Goal: Task Accomplishment & Management: Manage account settings

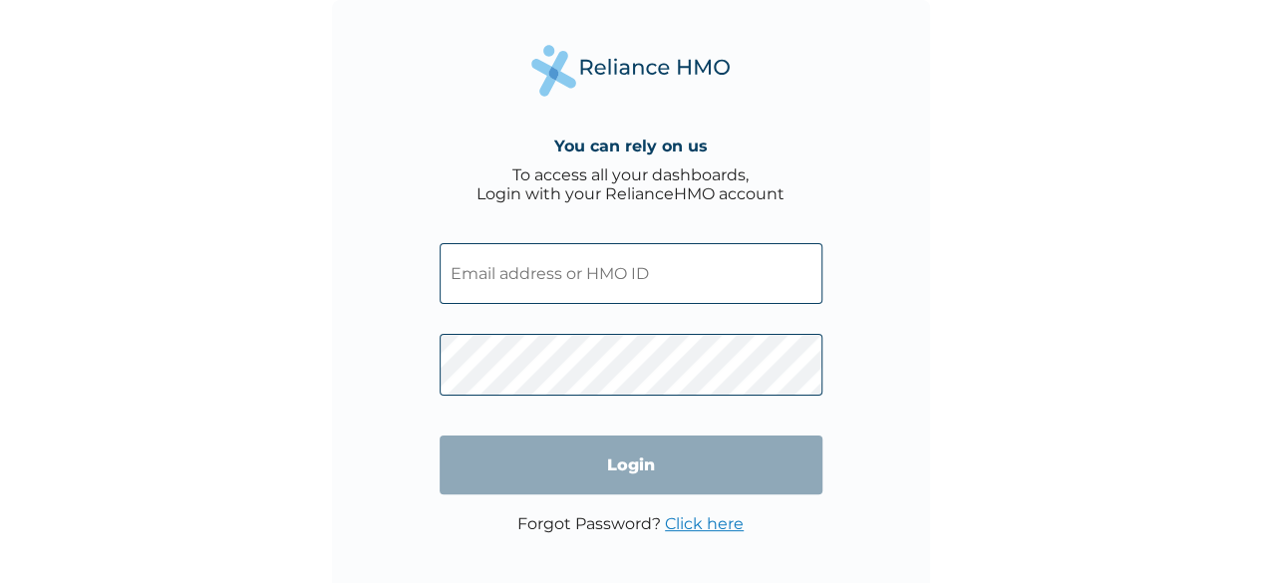
click at [550, 264] on input "text" at bounding box center [631, 273] width 383 height 61
type input "[EMAIL_ADDRESS][DOMAIN_NAME]"
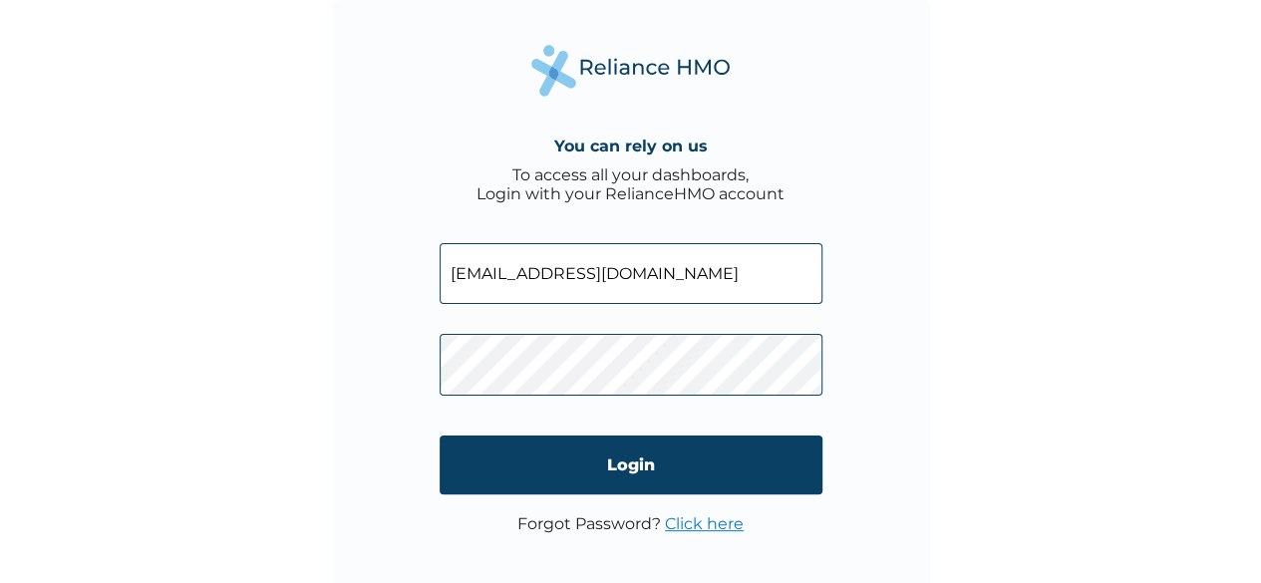
click input "Login" at bounding box center [631, 465] width 383 height 59
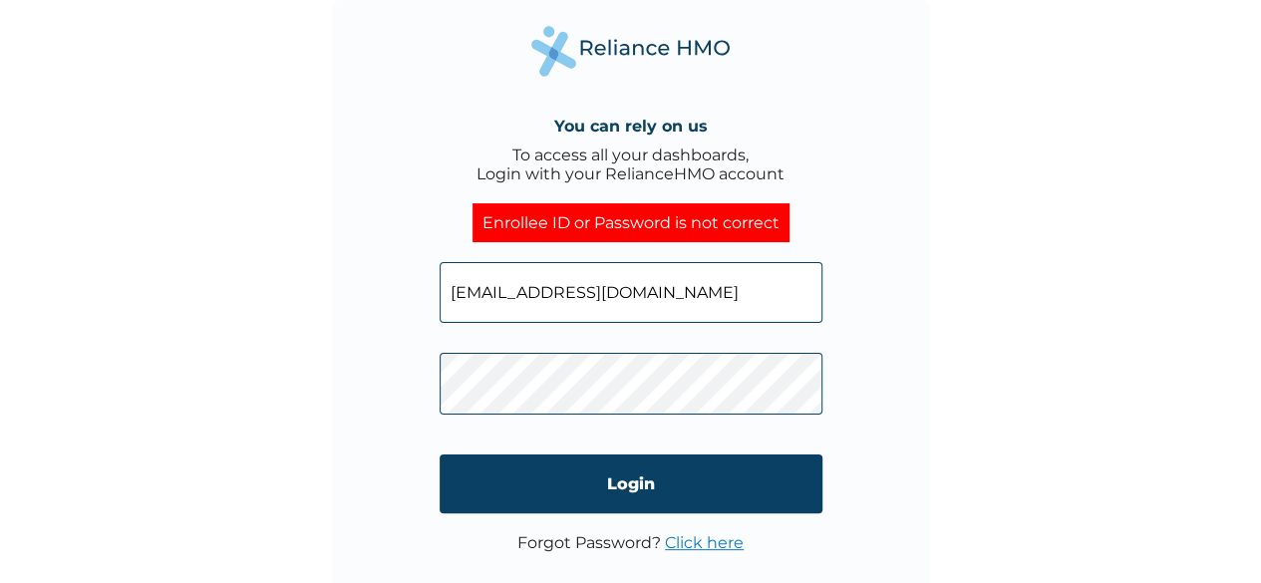
click at [686, 316] on input "[EMAIL_ADDRESS][DOMAIN_NAME]" at bounding box center [631, 292] width 383 height 61
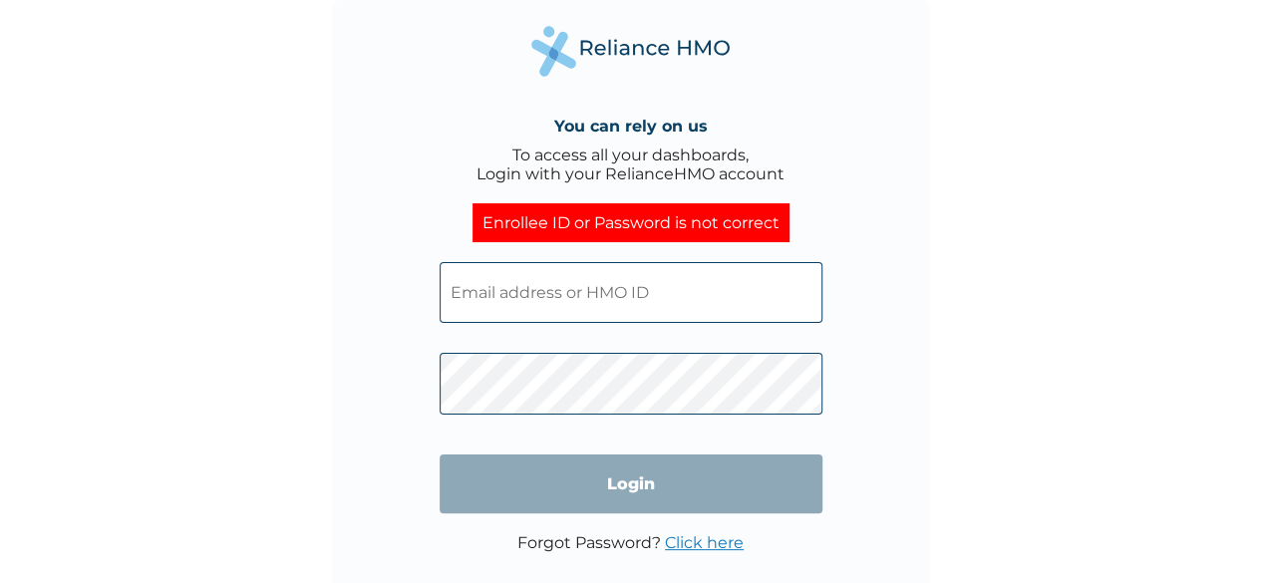
click at [627, 320] on input "text" at bounding box center [631, 292] width 383 height 61
click at [569, 290] on input "text" at bounding box center [631, 292] width 383 height 61
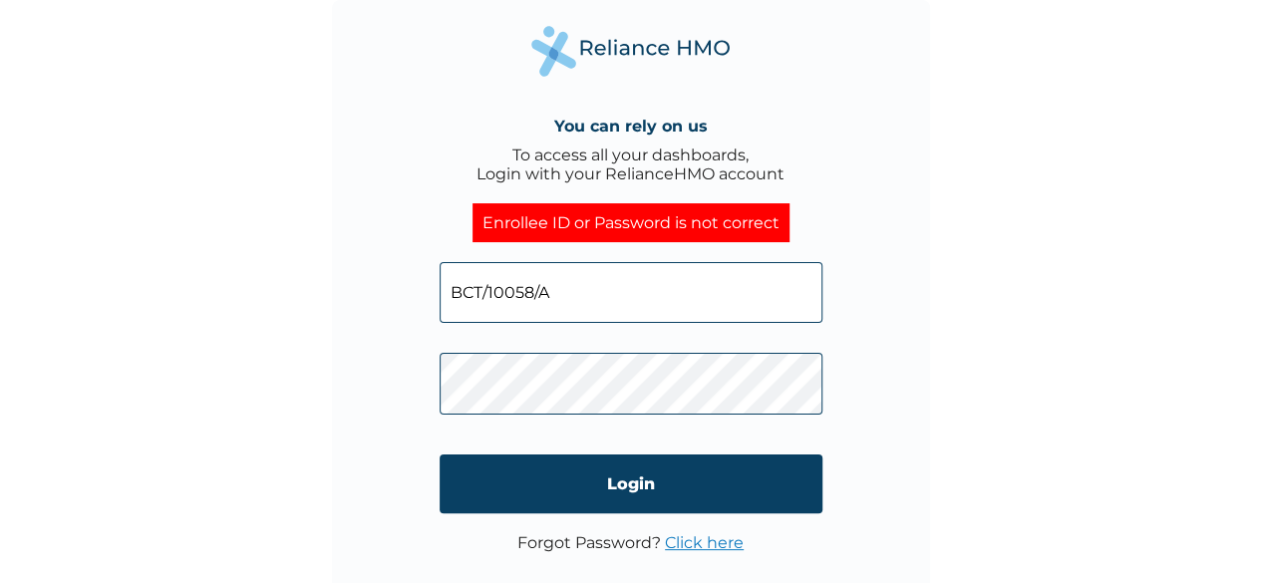
type input "BCT/10058/A"
click input "Login" at bounding box center [631, 484] width 383 height 59
click at [647, 304] on input "BCT/10058/A" at bounding box center [631, 292] width 383 height 61
click input "Login" at bounding box center [631, 484] width 383 height 59
click at [611, 282] on input "BCT/10058/A" at bounding box center [631, 292] width 383 height 61
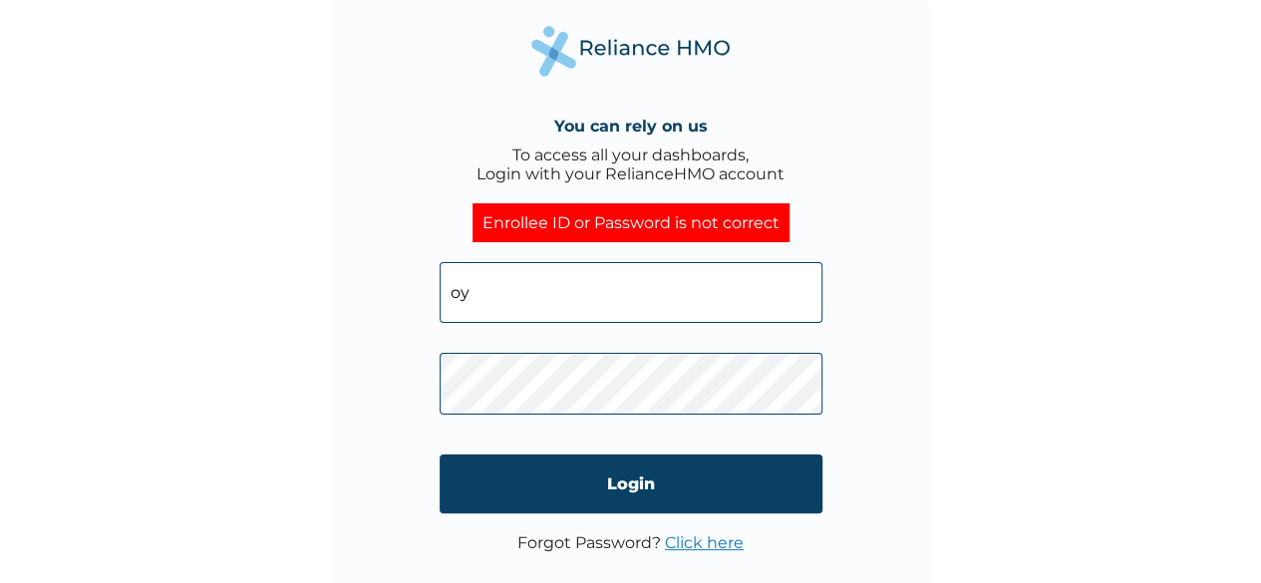
type input "[EMAIL_ADDRESS][DOMAIN_NAME]"
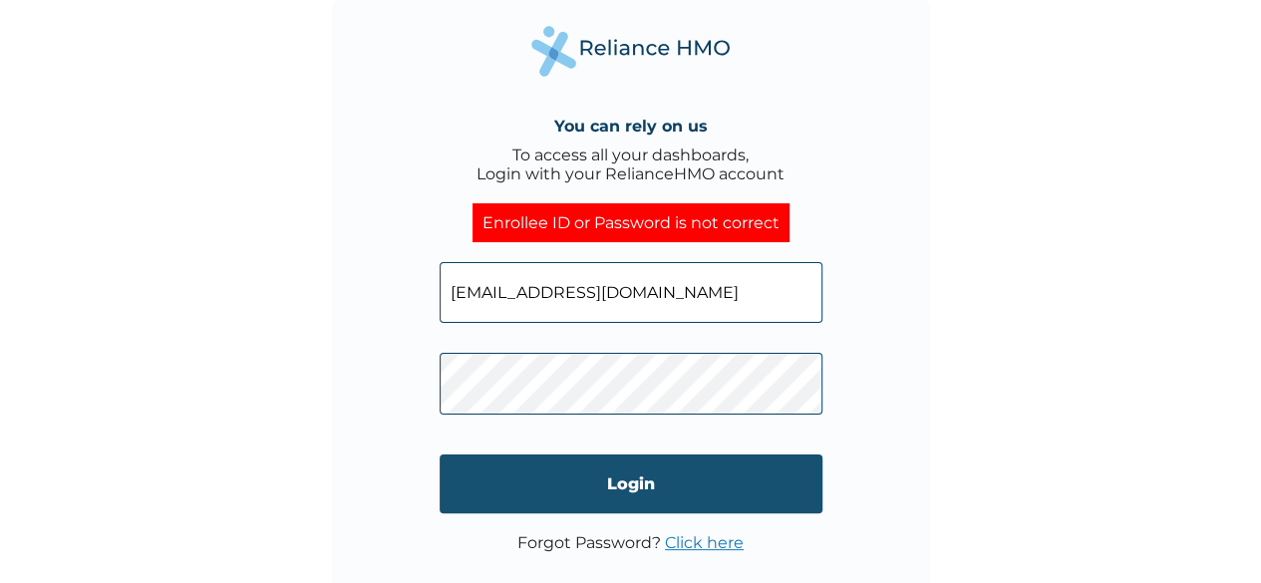
click at [590, 481] on input "Login" at bounding box center [631, 484] width 383 height 59
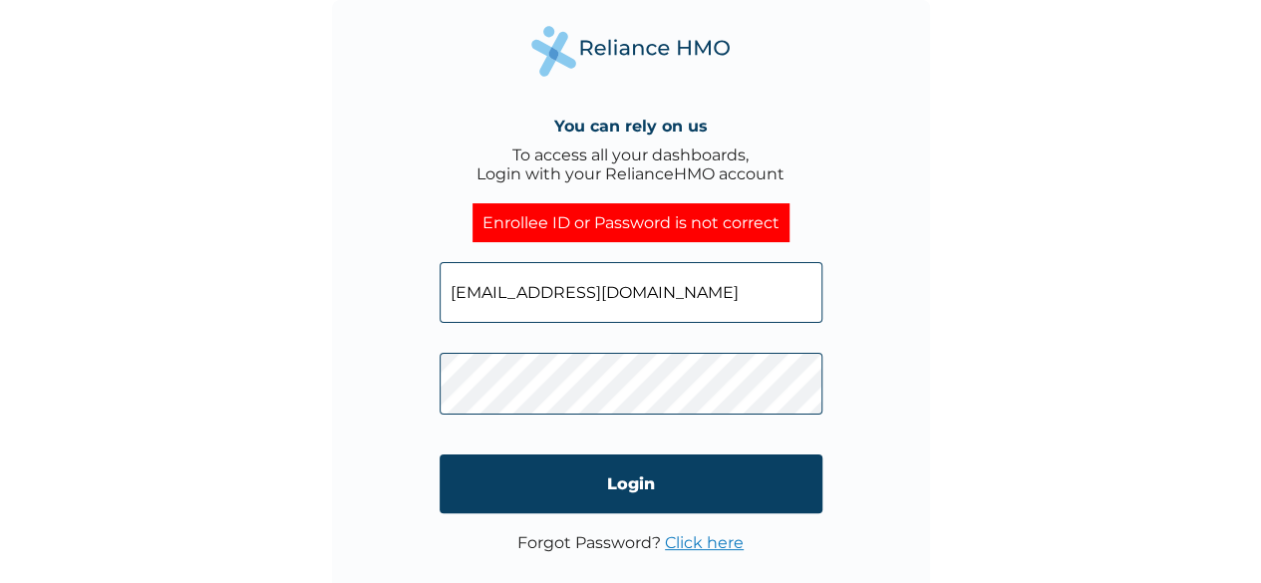
click at [828, 298] on div "You can rely on us To access all your dashboards, Login with your RelianceHMO a…" at bounding box center [631, 299] width 598 height 598
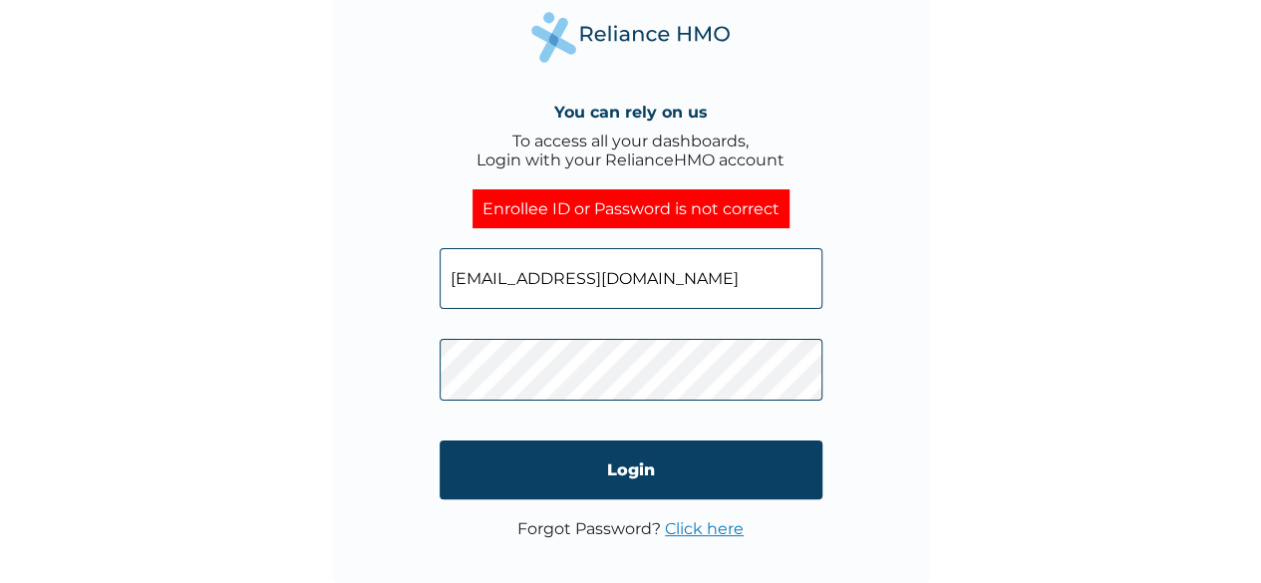
click at [704, 530] on link "Click here" at bounding box center [704, 529] width 79 height 19
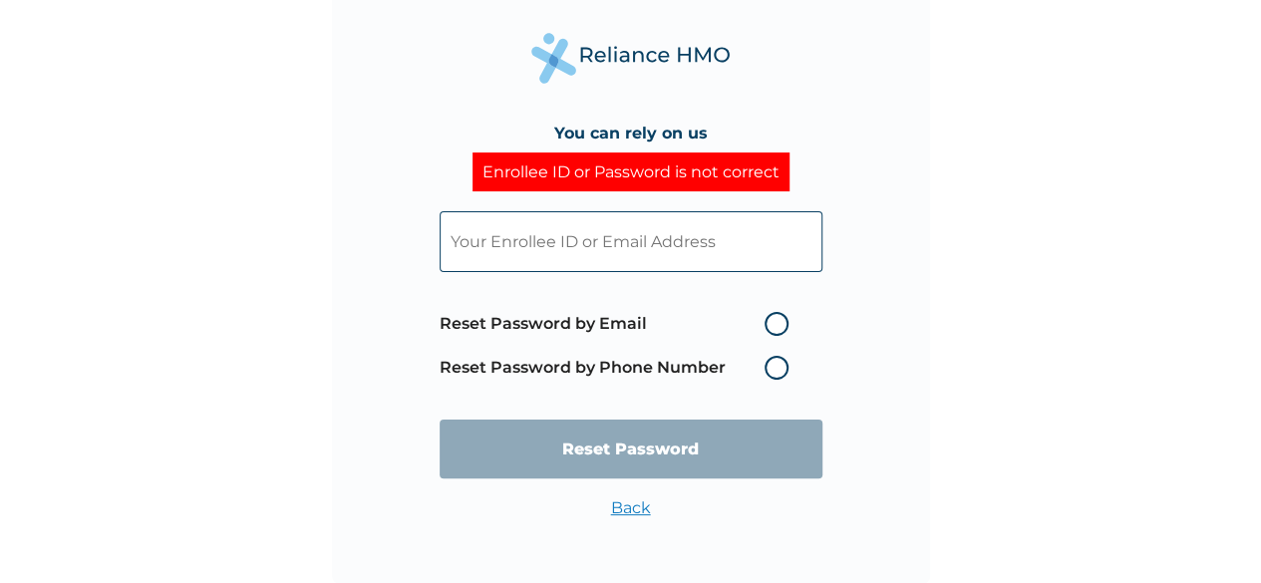
click at [795, 249] on input "text" at bounding box center [631, 241] width 383 height 61
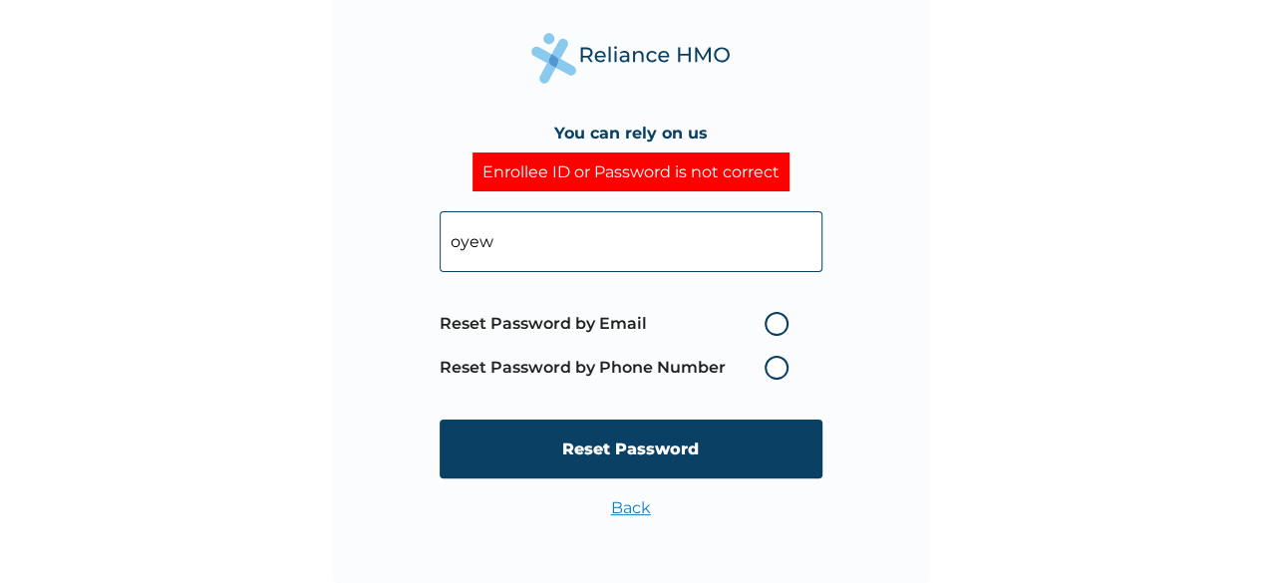
type input "[EMAIL_ADDRESS][DOMAIN_NAME]"
click at [621, 513] on link "Back" at bounding box center [631, 508] width 40 height 19
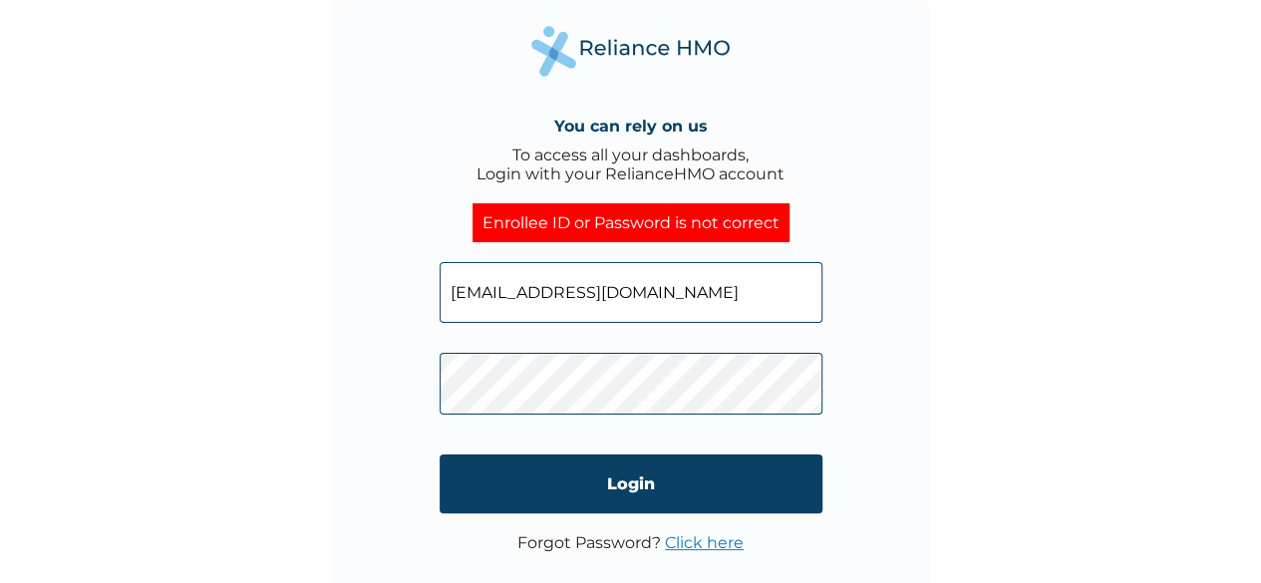
click input "Login" at bounding box center [631, 484] width 383 height 59
click at [1201, 224] on div "You can rely on us To access all your dashboards, Login with your RelianceHMO a…" at bounding box center [630, 291] width 1261 height 583
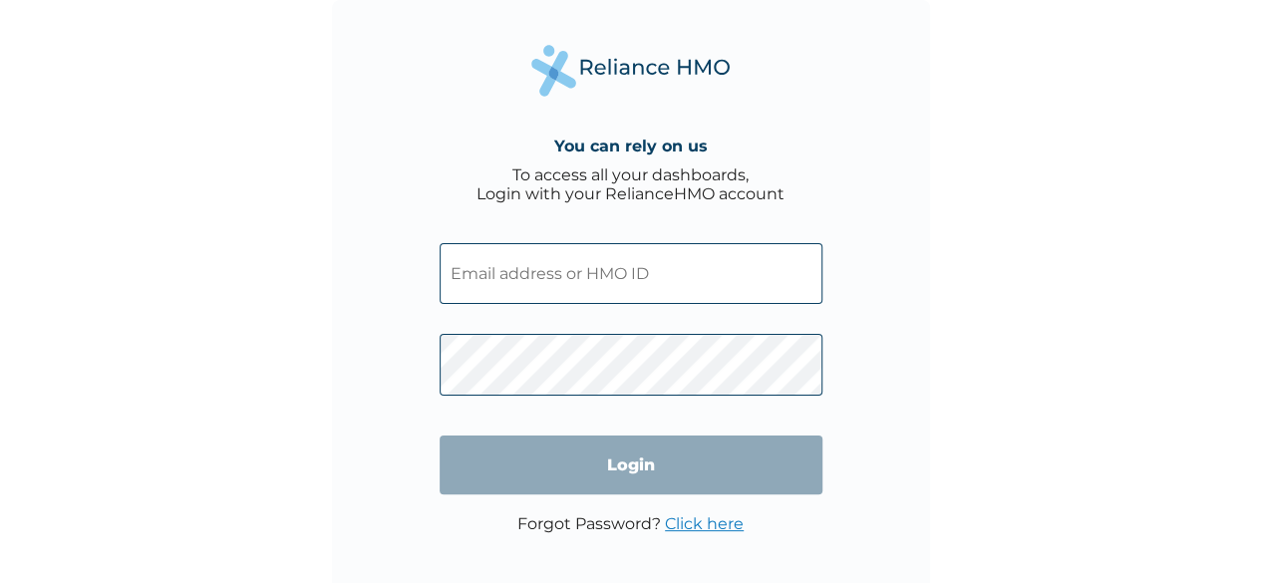
drag, startPoint x: 0, startPoint y: 0, endPoint x: 650, endPoint y: 292, distance: 712.8
click at [650, 292] on input "text" at bounding box center [631, 273] width 383 height 61
type input "[EMAIL_ADDRESS][DOMAIN_NAME]"
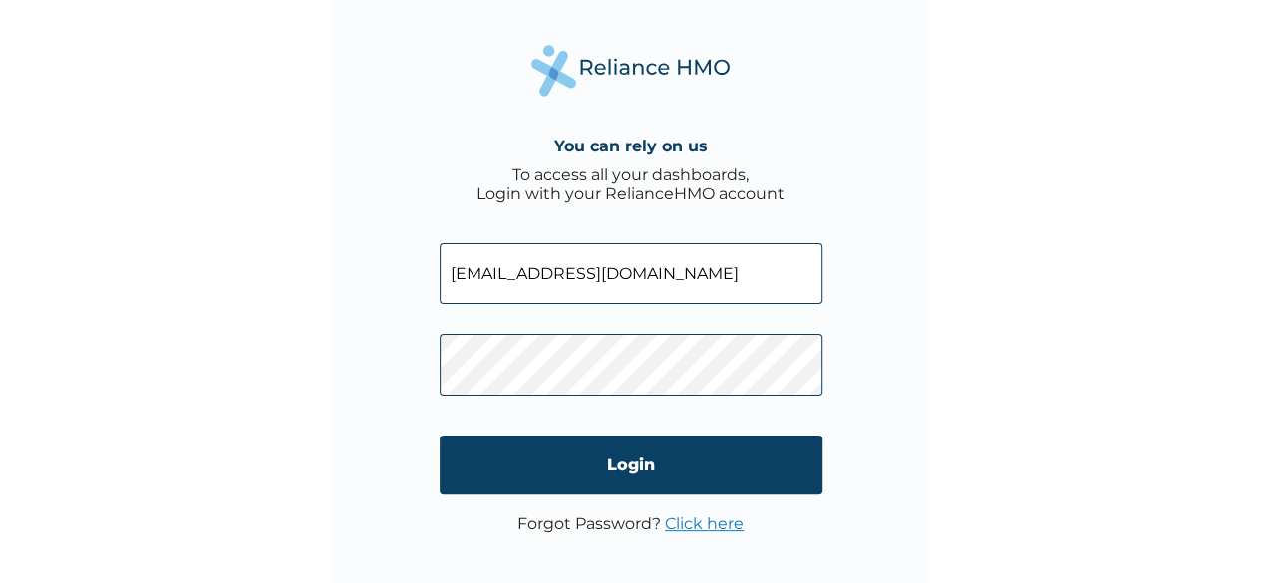
click input "Login" at bounding box center [631, 465] width 383 height 59
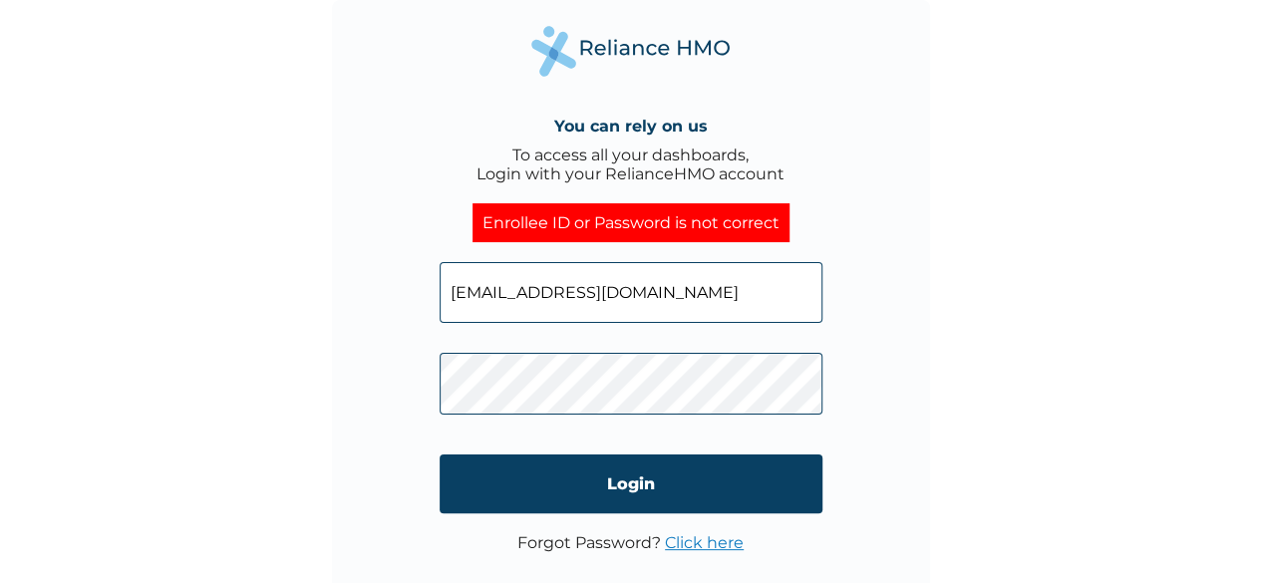
click input "Login" at bounding box center [631, 484] width 383 height 59
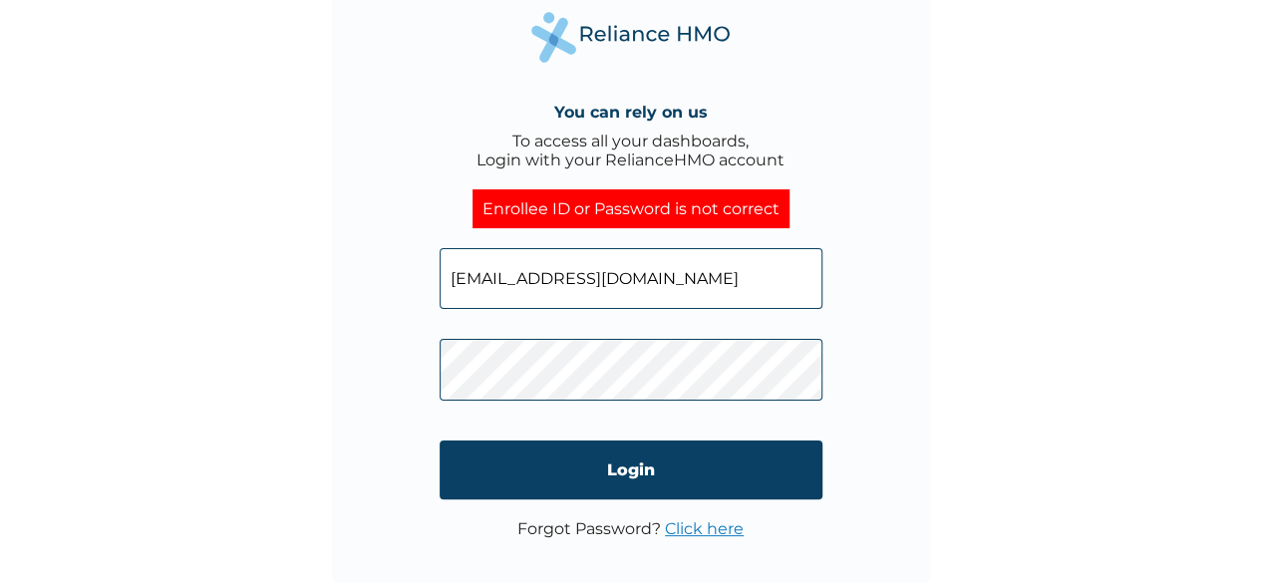
click at [706, 534] on link "Click here" at bounding box center [704, 529] width 79 height 19
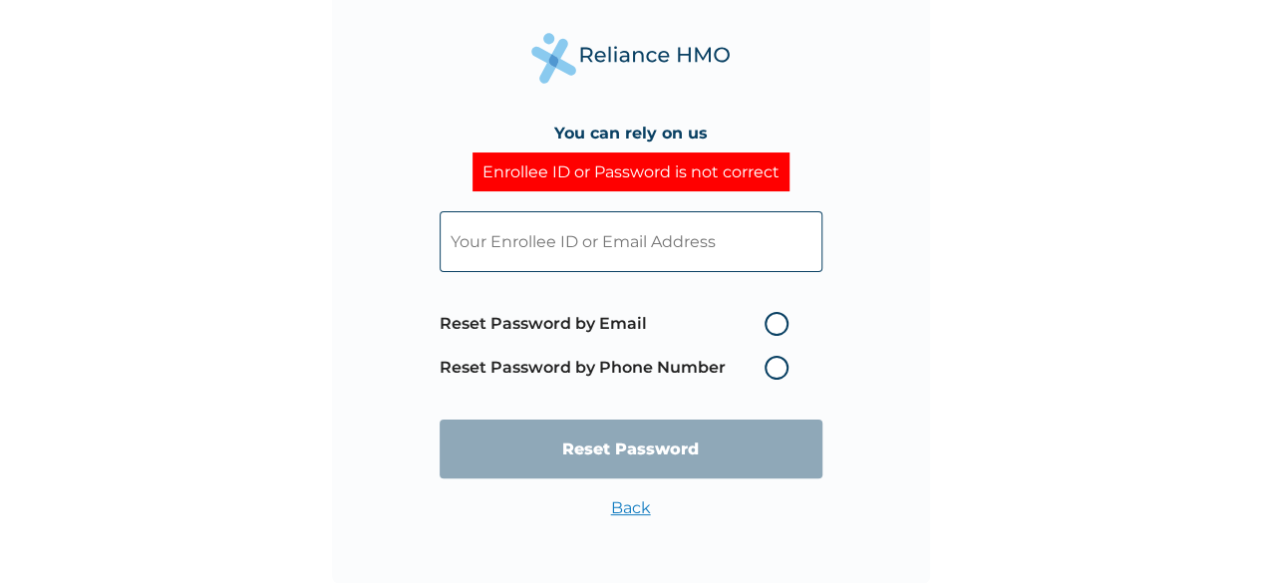
click at [657, 232] on input "text" at bounding box center [631, 241] width 383 height 61
